Goal: Check status

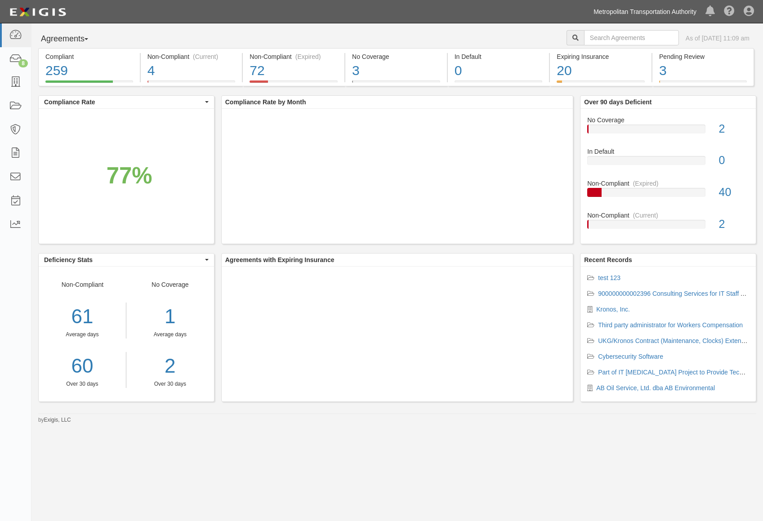
drag, startPoint x: 0, startPoint y: 0, endPoint x: 664, endPoint y: 9, distance: 664.1
click at [664, 9] on link "Metropolitan Transportation Authority" at bounding box center [645, 12] width 112 height 18
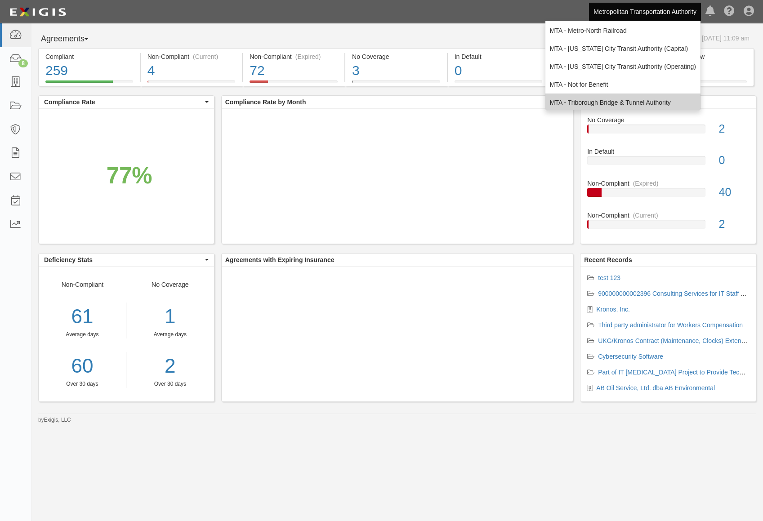
scroll to position [59, 0]
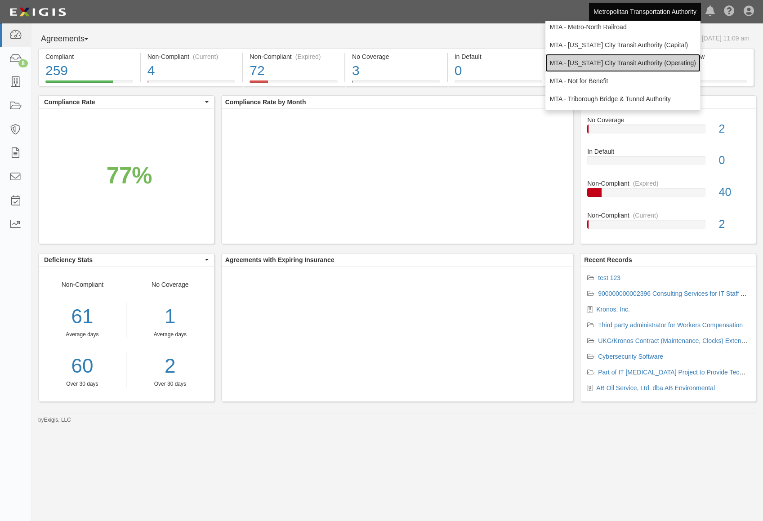
click at [669, 63] on link "MTA - [US_STATE] City Transit Authority (Operating)" at bounding box center [623, 63] width 155 height 18
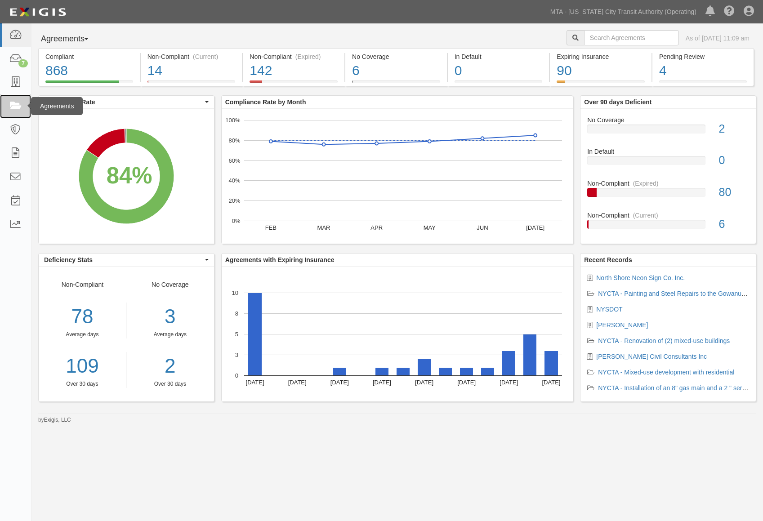
click at [22, 107] on icon at bounding box center [15, 106] width 13 height 10
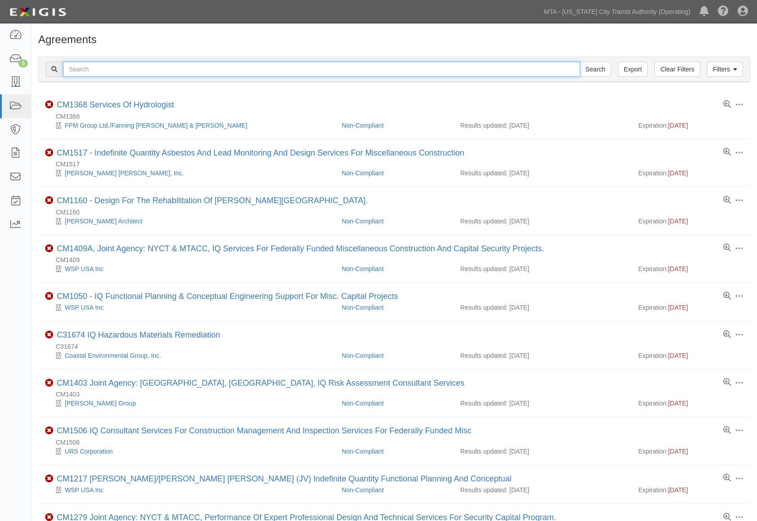
paste input "71876-INS1561"
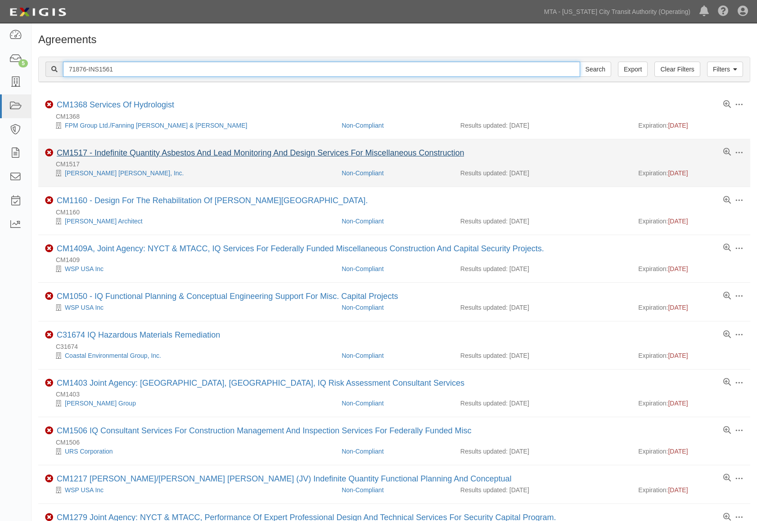
type input "71876-INS1561"
click at [579, 62] on input "Search" at bounding box center [594, 69] width 31 height 15
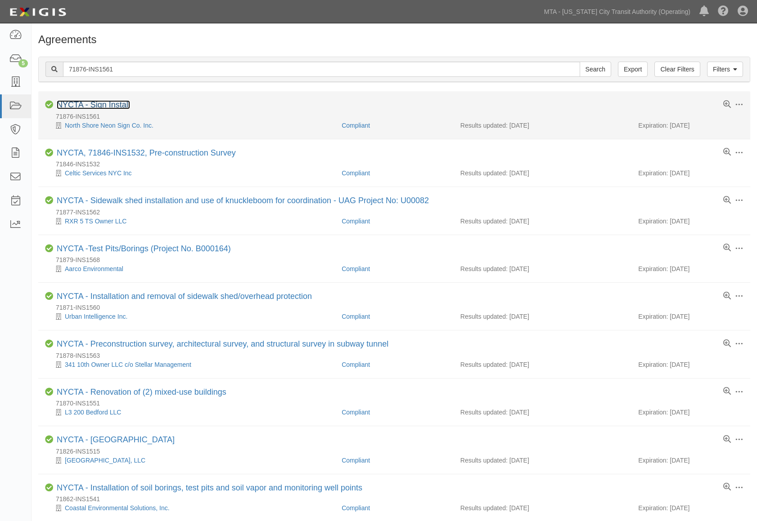
click at [118, 106] on link "NYCTA - Sign Install" at bounding box center [93, 104] width 73 height 9
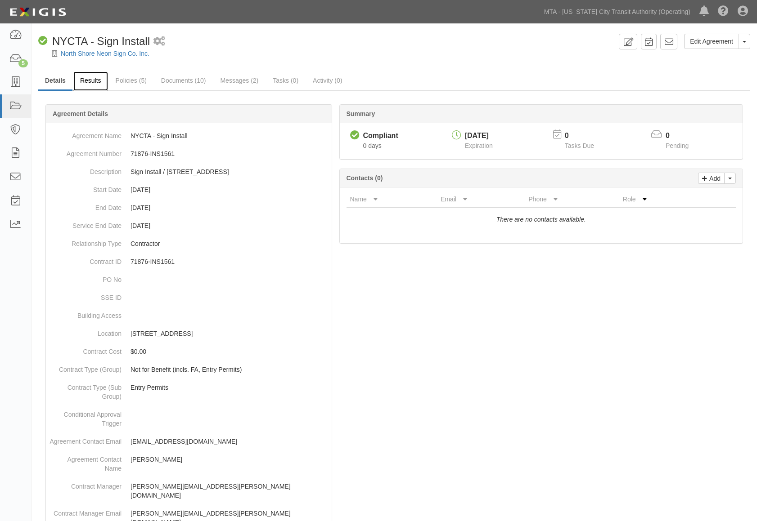
click at [90, 83] on link "Results" at bounding box center [90, 81] width 35 height 19
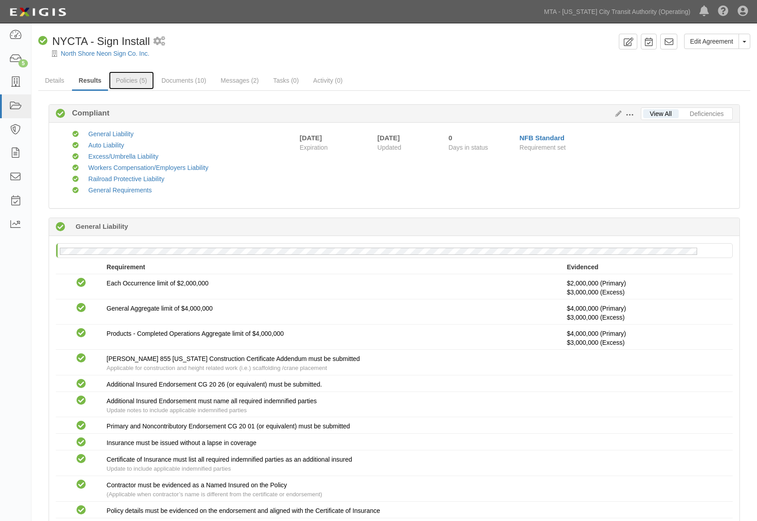
click at [128, 81] on link "Policies (5)" at bounding box center [131, 81] width 45 height 18
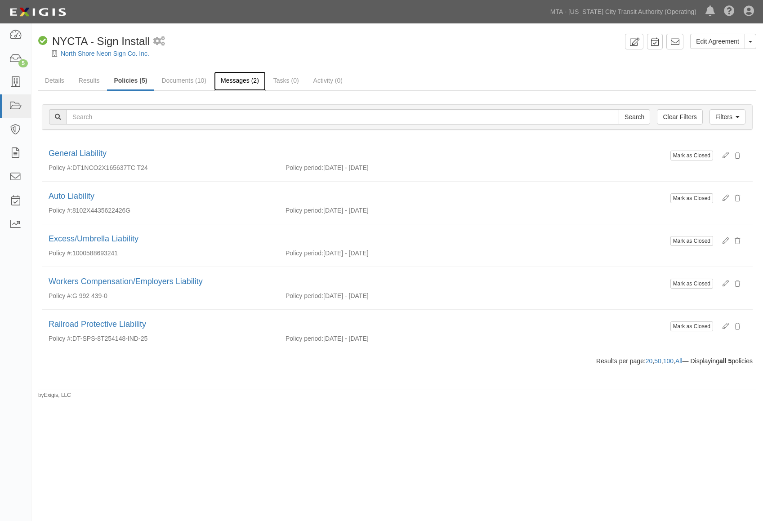
click at [234, 81] on link "Messages (2)" at bounding box center [240, 81] width 52 height 19
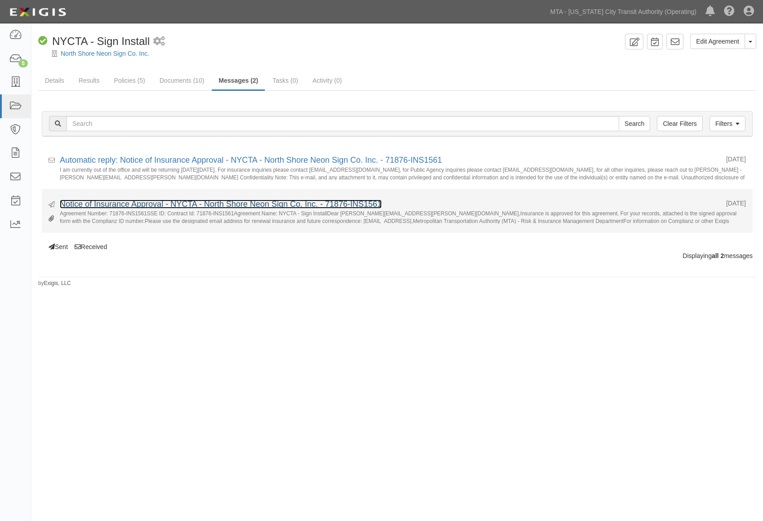
click at [201, 206] on link "Notice of Insurance Approval - NYCTA - North Shore Neon Sign Co. Inc. - 71876-I…" at bounding box center [221, 204] width 322 height 9
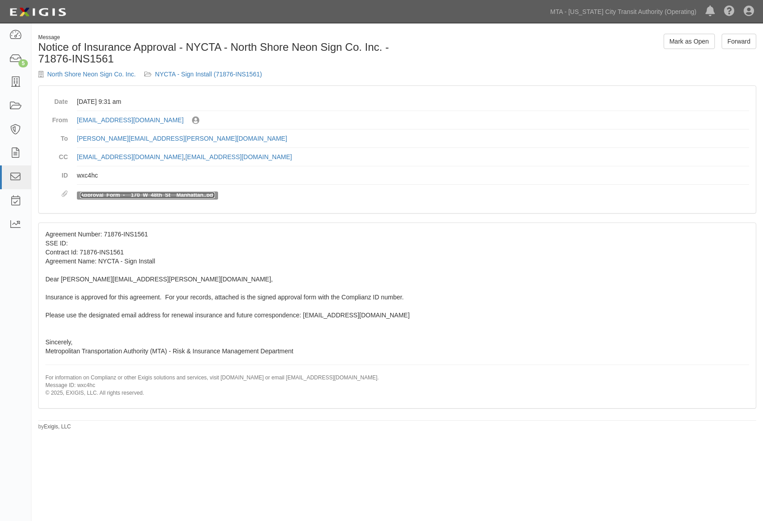
click at [172, 196] on link "Approval_Form_-__170_W_48th_St__Manhattan..pdf" at bounding box center [147, 195] width 135 height 6
